Goal: Understand process/instructions

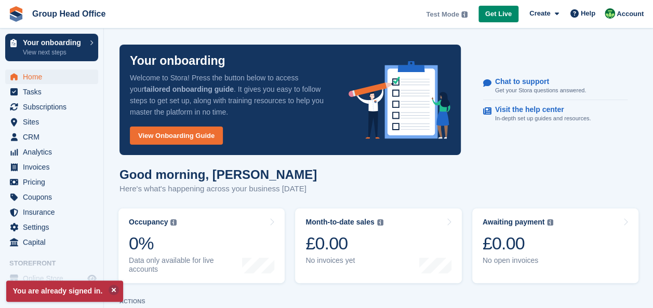
click at [74, 34] on aside "Your onboarding View next steps Home Tasks Subscriptions Subscriptions Subscrip…" at bounding box center [51, 157] width 103 height 256
click at [94, 40] on link "Your onboarding View next steps" at bounding box center [51, 48] width 93 height 28
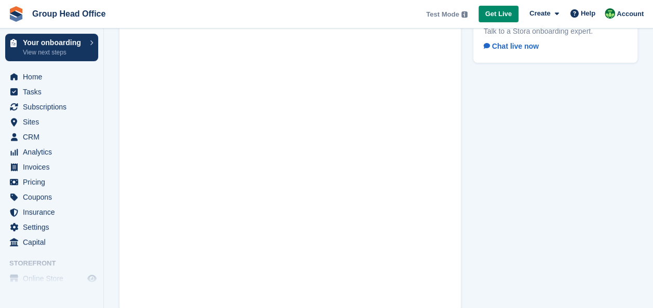
scroll to position [60, 0]
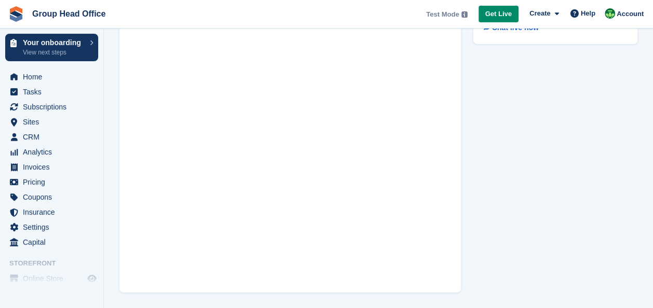
click at [495, 145] on div "Need help getting set up? Talk to a Stora onboarding expert. Chat live now" at bounding box center [555, 138] width 177 height 321
click at [26, 74] on span "Home" at bounding box center [54, 77] width 62 height 15
